Goal: Task Accomplishment & Management: Manage account settings

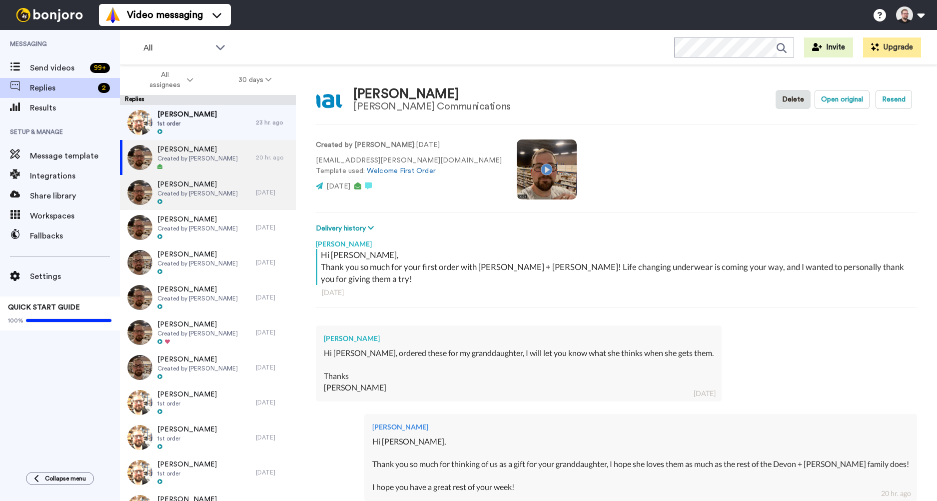
scroll to position [26, 0]
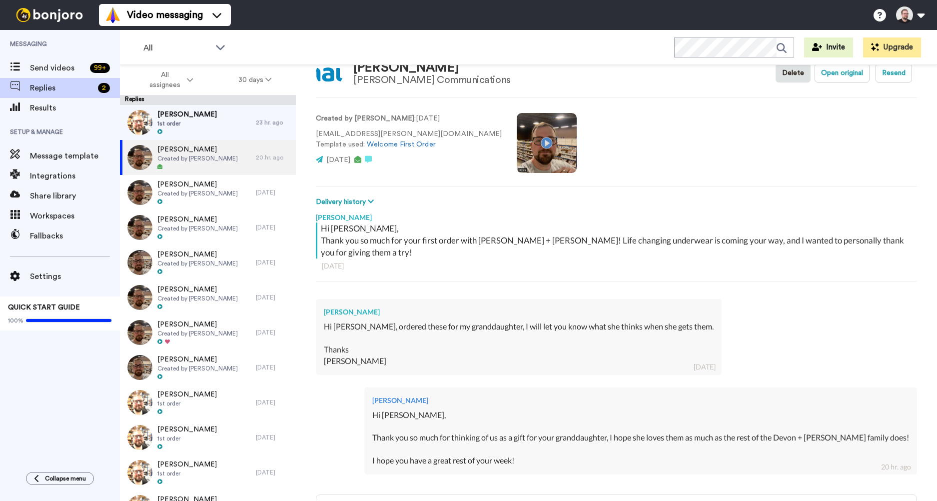
type textarea "x"
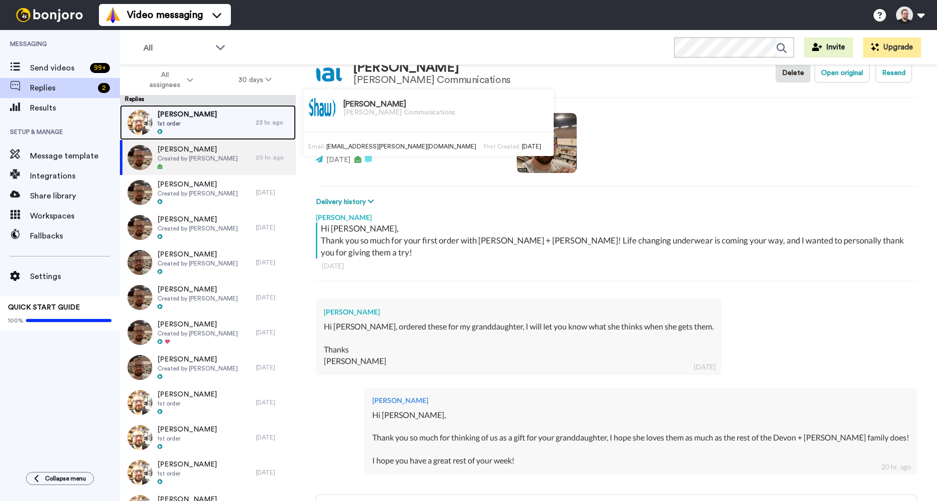
click at [222, 126] on div "Jeff Morren 1st order" at bounding box center [188, 122] width 136 height 35
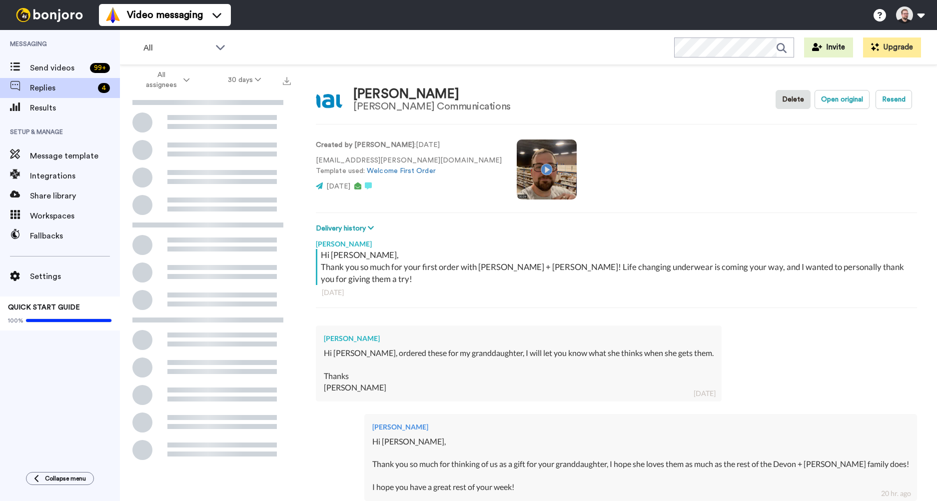
type textarea "x"
